Goal: Communication & Community: Connect with others

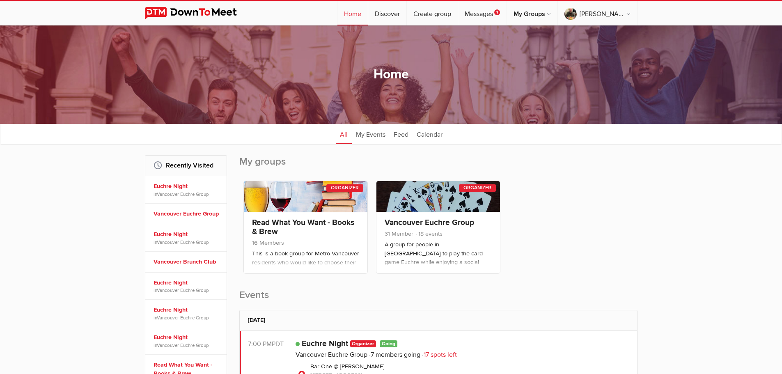
click at [266, 163] on h2 "My groups" at bounding box center [438, 165] width 398 height 21
click at [191, 216] on link "Vancouver Euchre Group" at bounding box center [187, 213] width 67 height 9
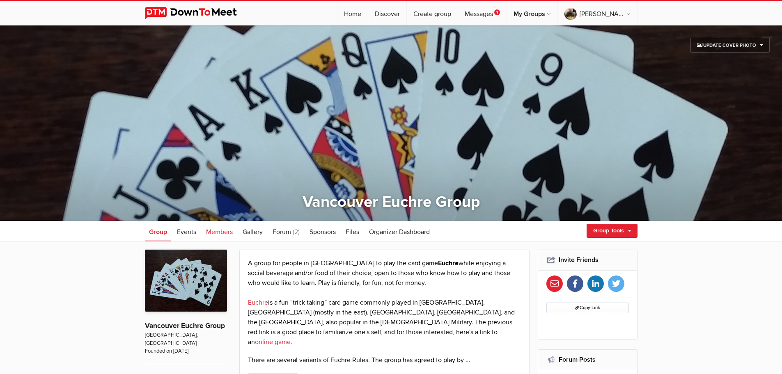
click at [224, 233] on span "Members" at bounding box center [219, 232] width 27 height 8
